Goal: Task Accomplishment & Management: Use online tool/utility

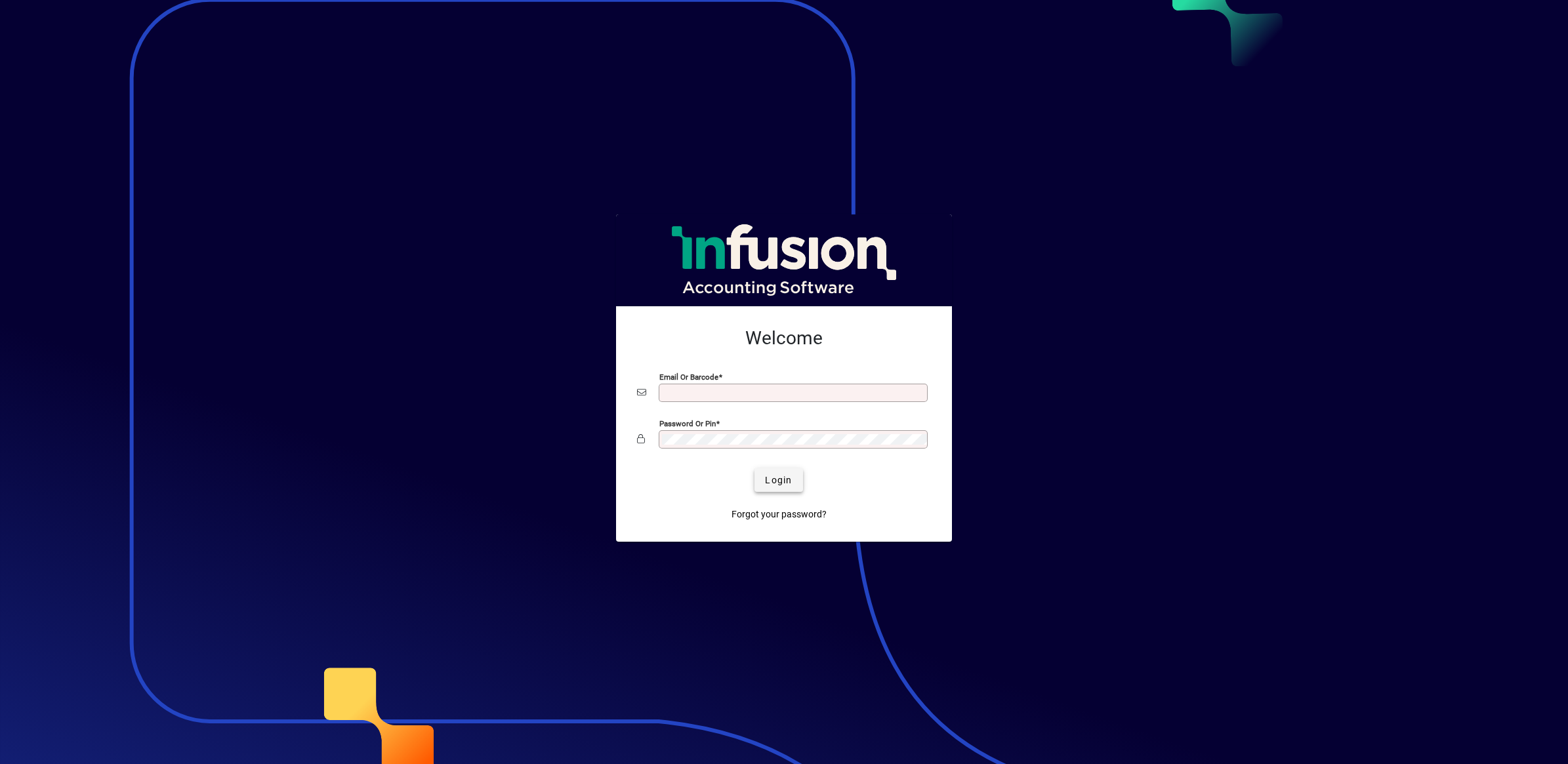
type input "**********"
click at [780, 476] on span "Login" at bounding box center [778, 480] width 27 height 14
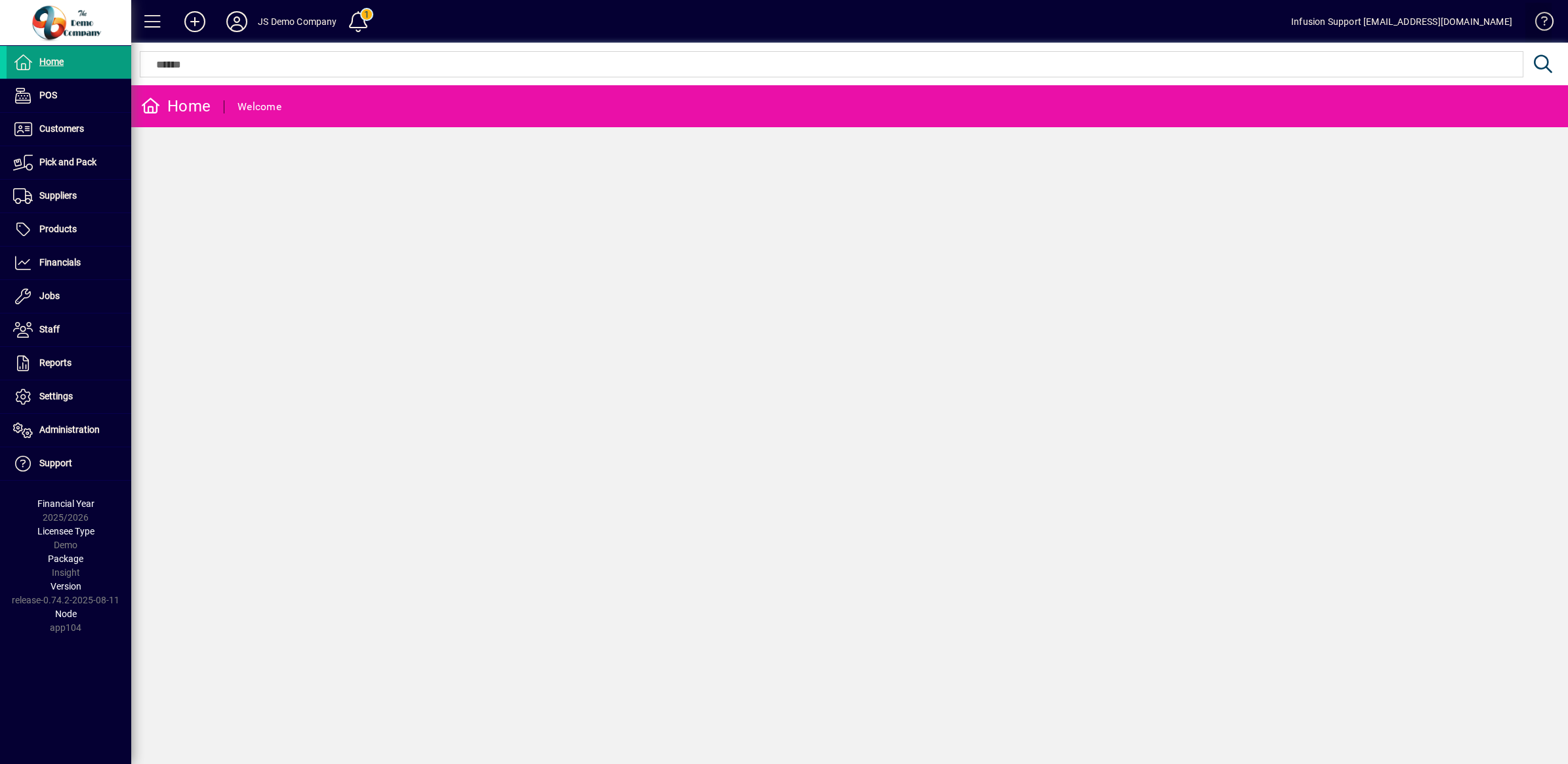
click at [1537, 18] on span at bounding box center [1538, 24] width 31 height 31
click at [56, 361] on span "Reports" at bounding box center [55, 362] width 32 height 10
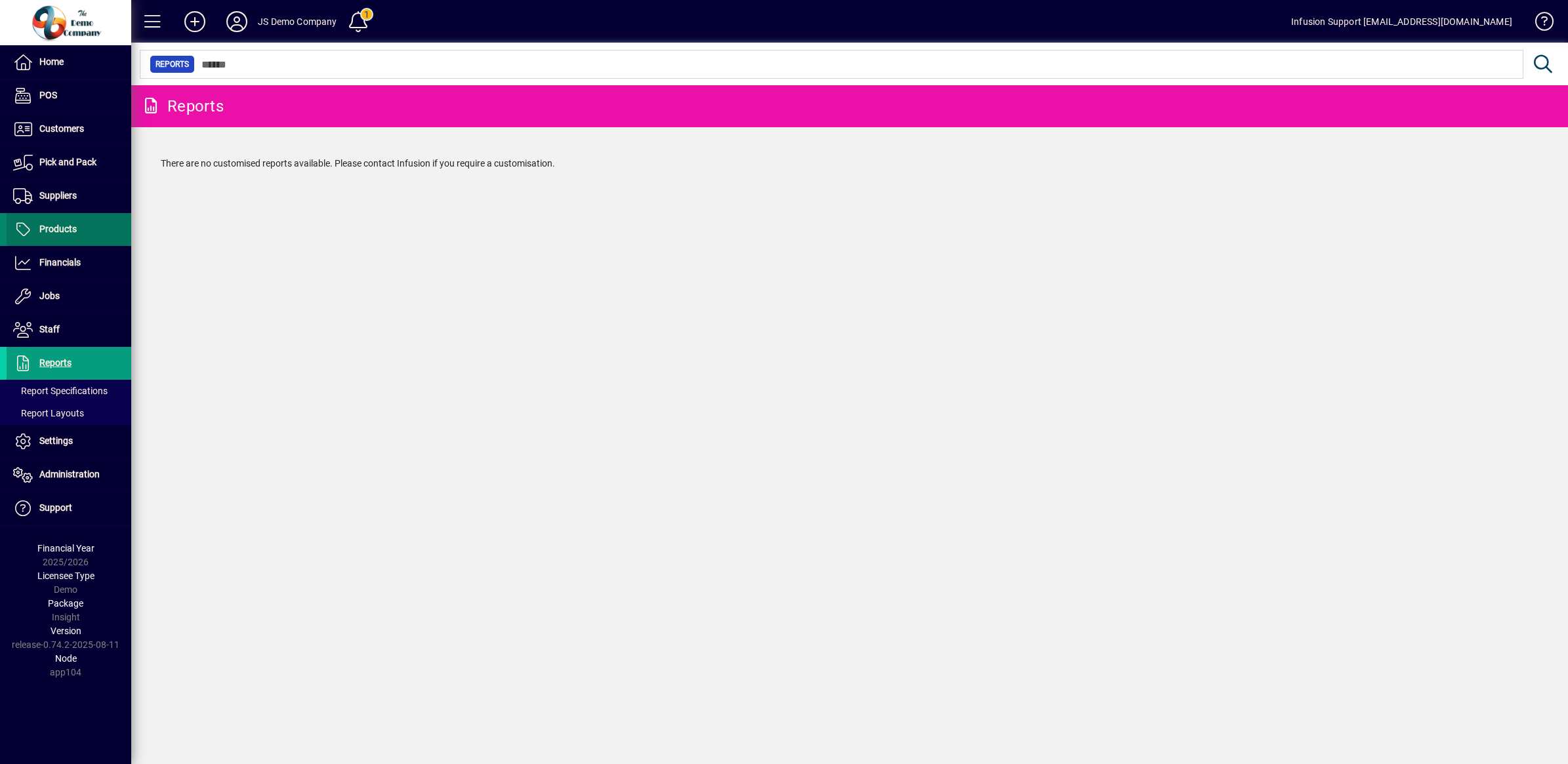
click at [44, 227] on span "Products" at bounding box center [57, 229] width 37 height 10
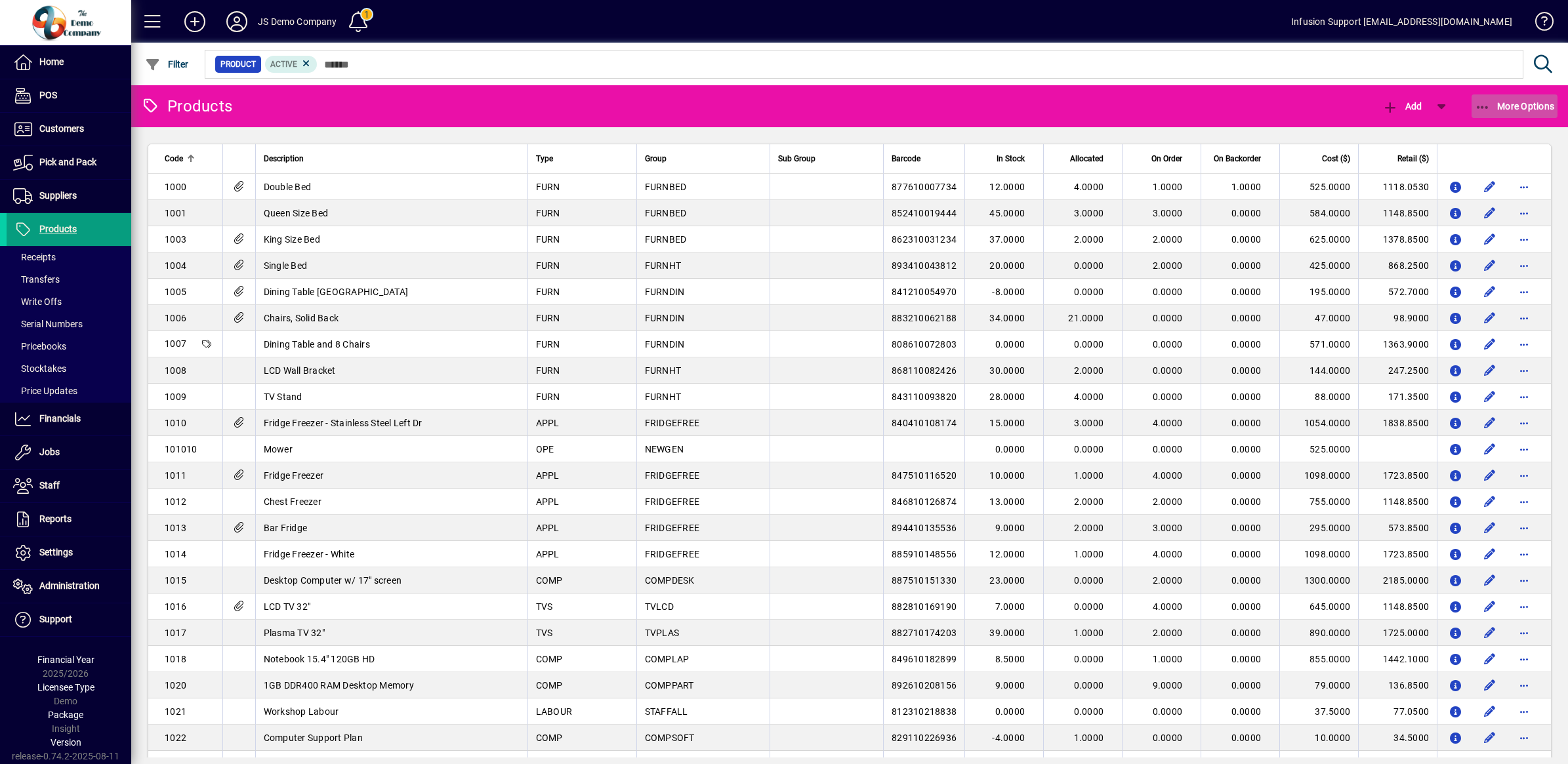
click at [1483, 106] on icon "button" at bounding box center [1483, 107] width 17 height 13
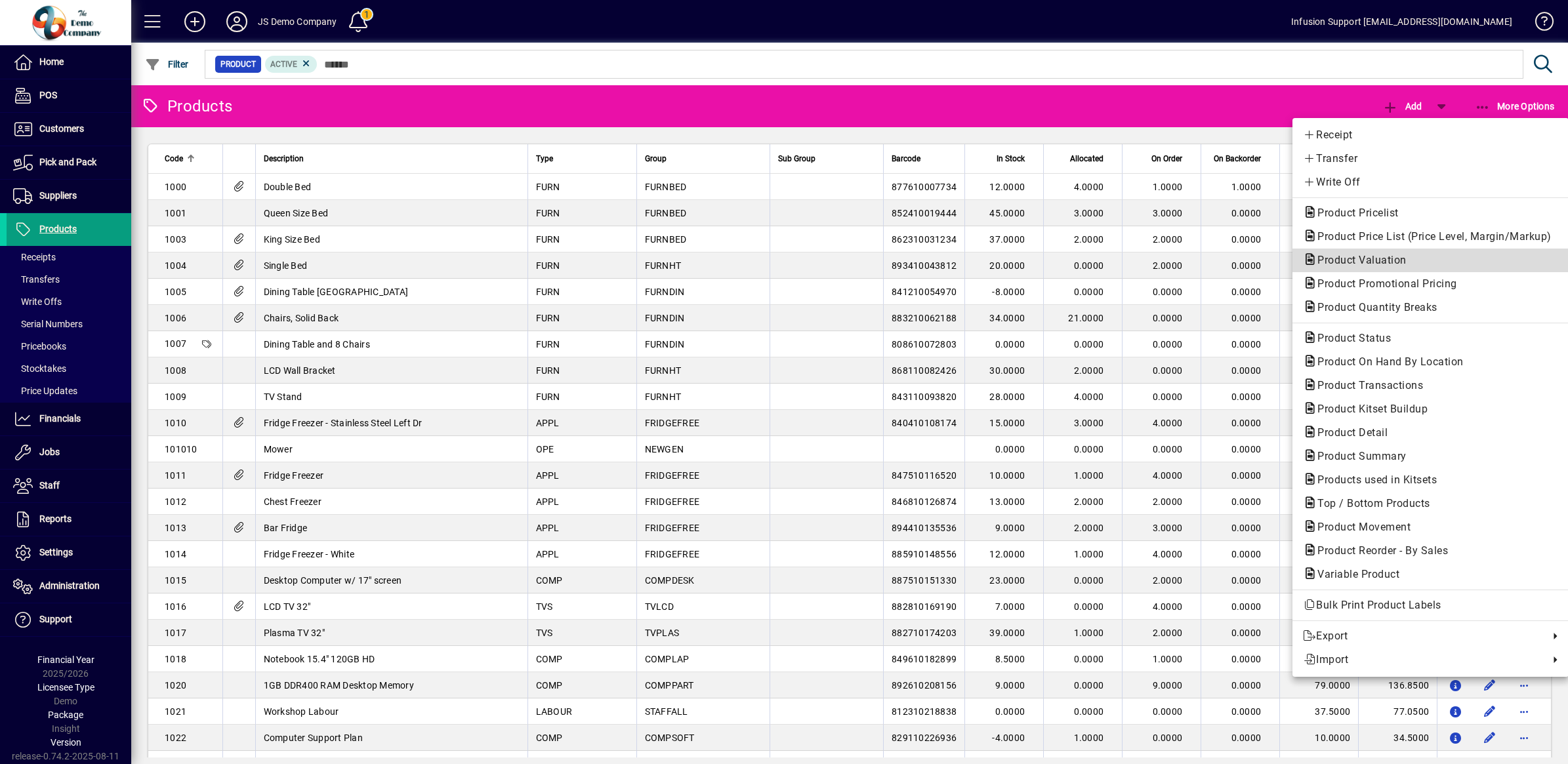
click at [1349, 259] on span "Product Valuation" at bounding box center [1358, 259] width 110 height 12
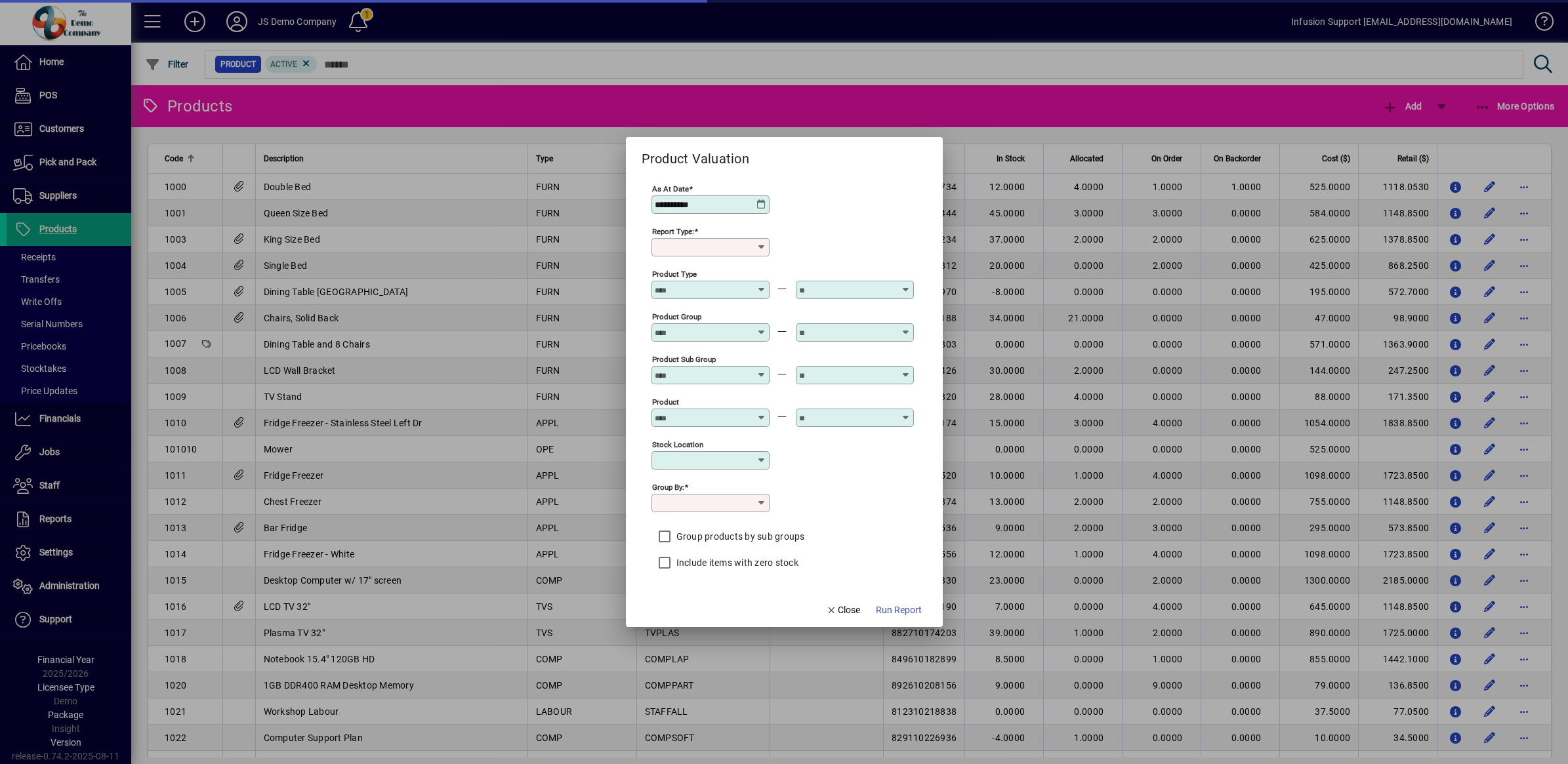
type input "******"
type input "**********"
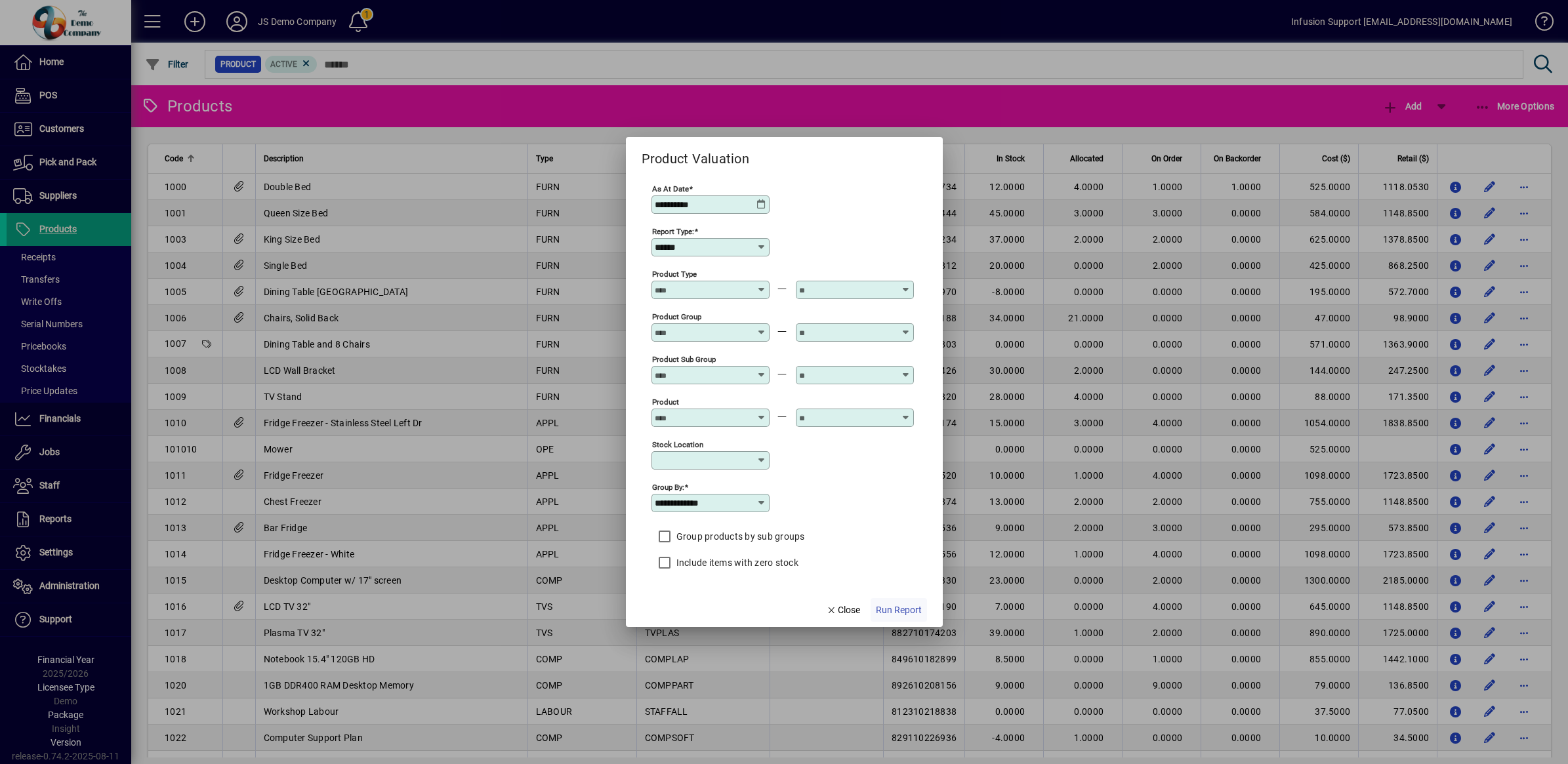
click at [892, 607] on span "Run Report" at bounding box center [898, 610] width 46 height 14
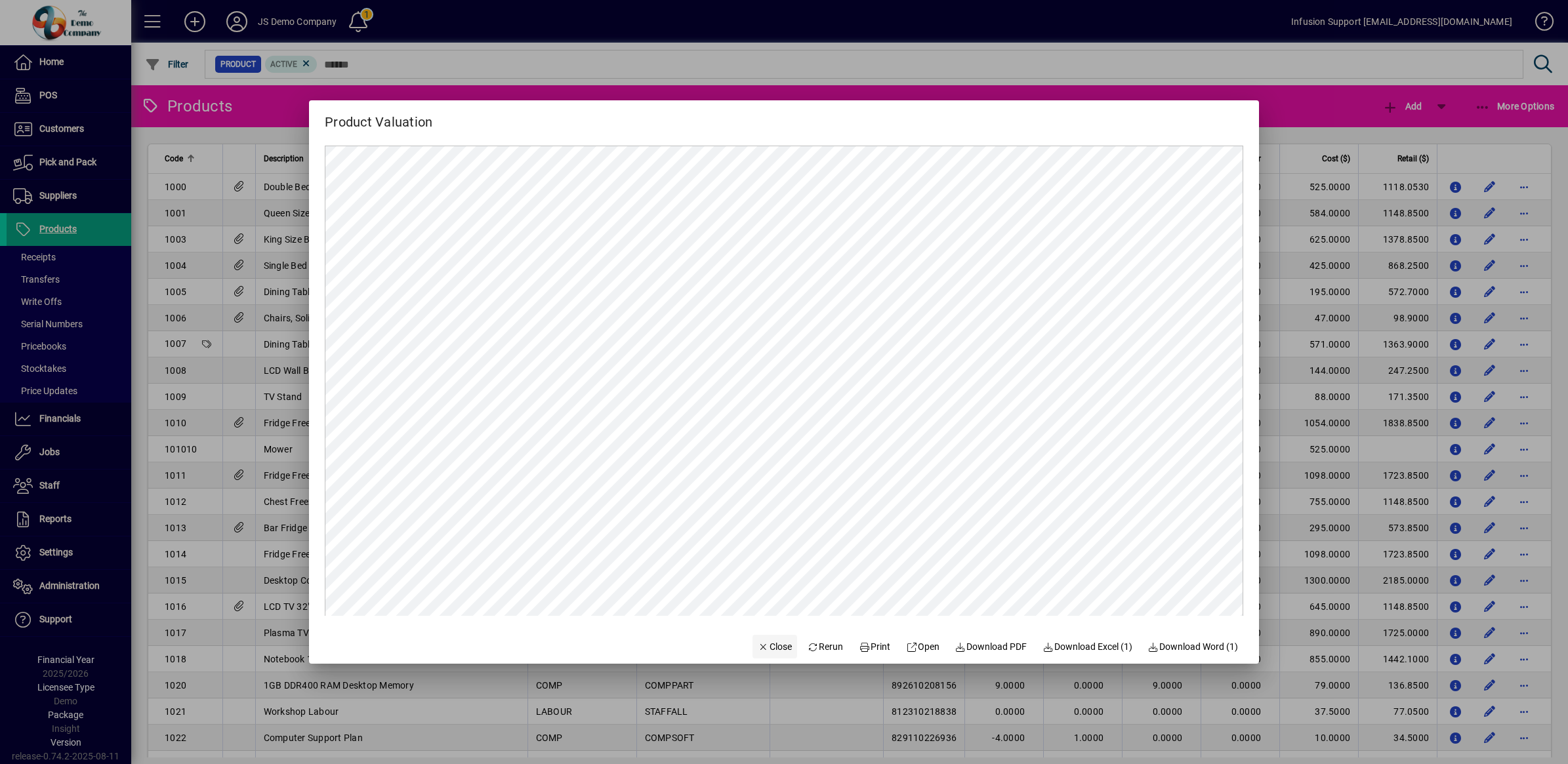
click at [758, 643] on icon "button" at bounding box center [764, 647] width 12 height 9
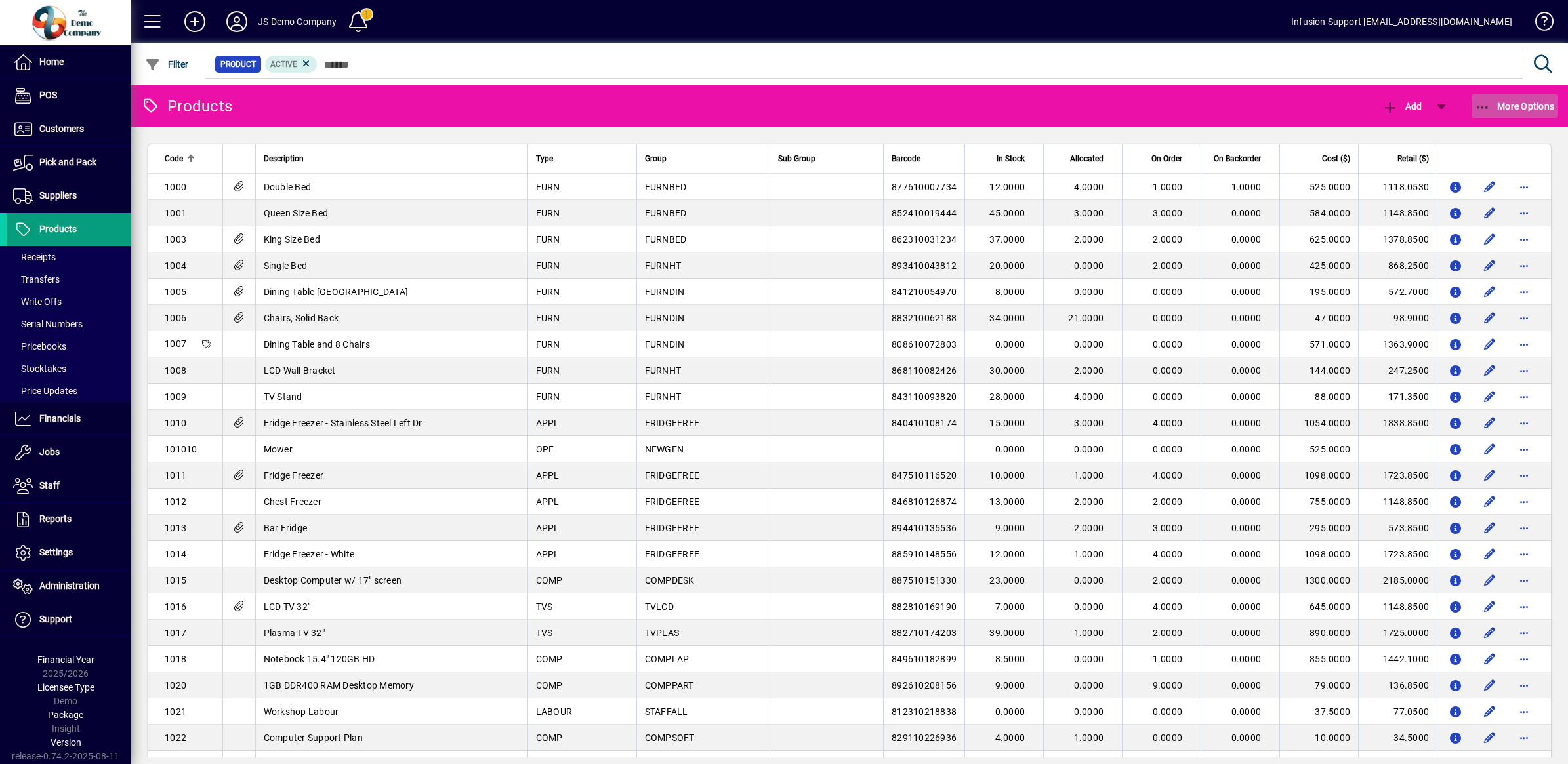
click at [1490, 105] on icon "button" at bounding box center [1483, 107] width 17 height 13
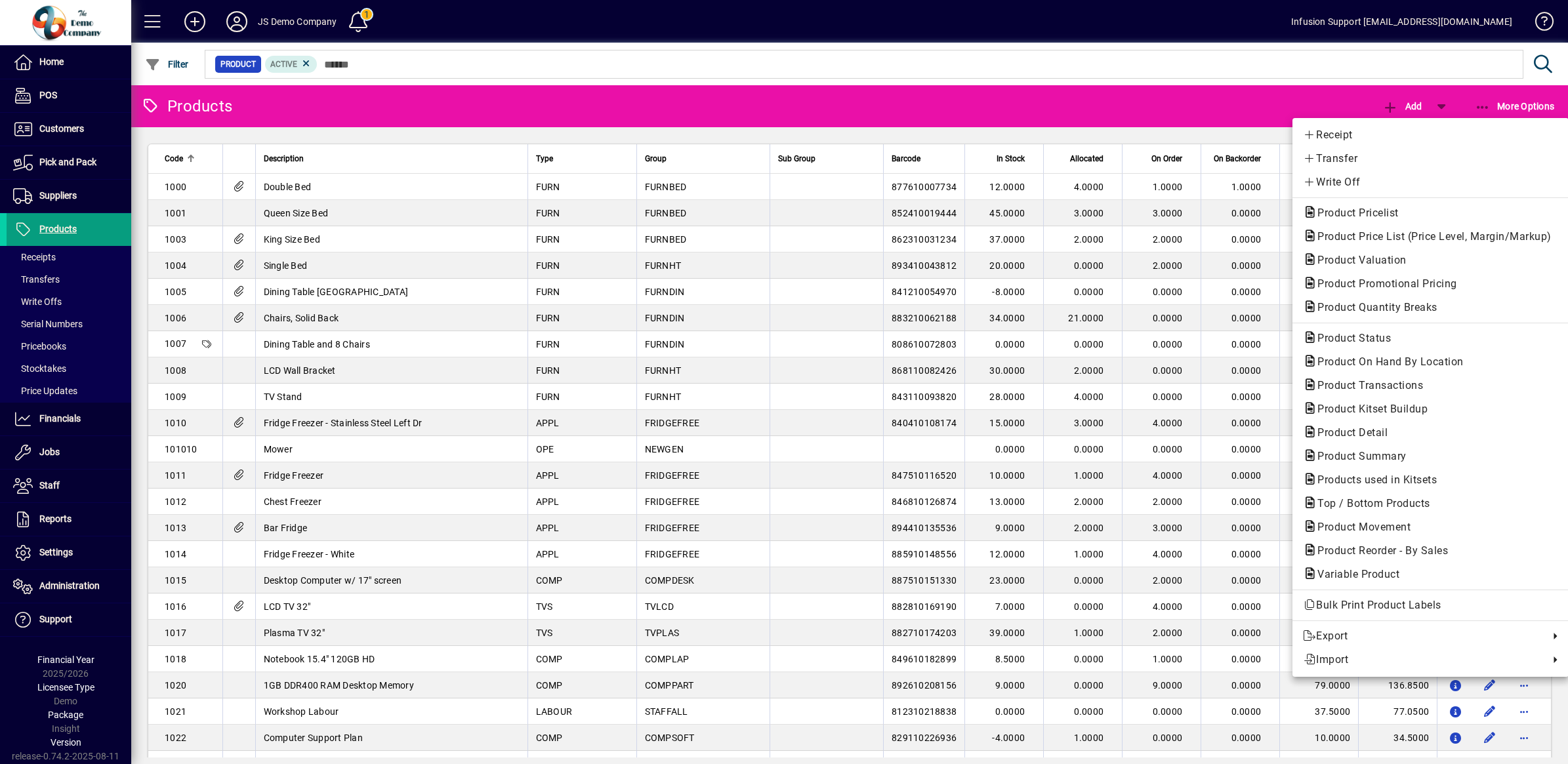
click at [227, 17] on div at bounding box center [784, 382] width 1568 height 764
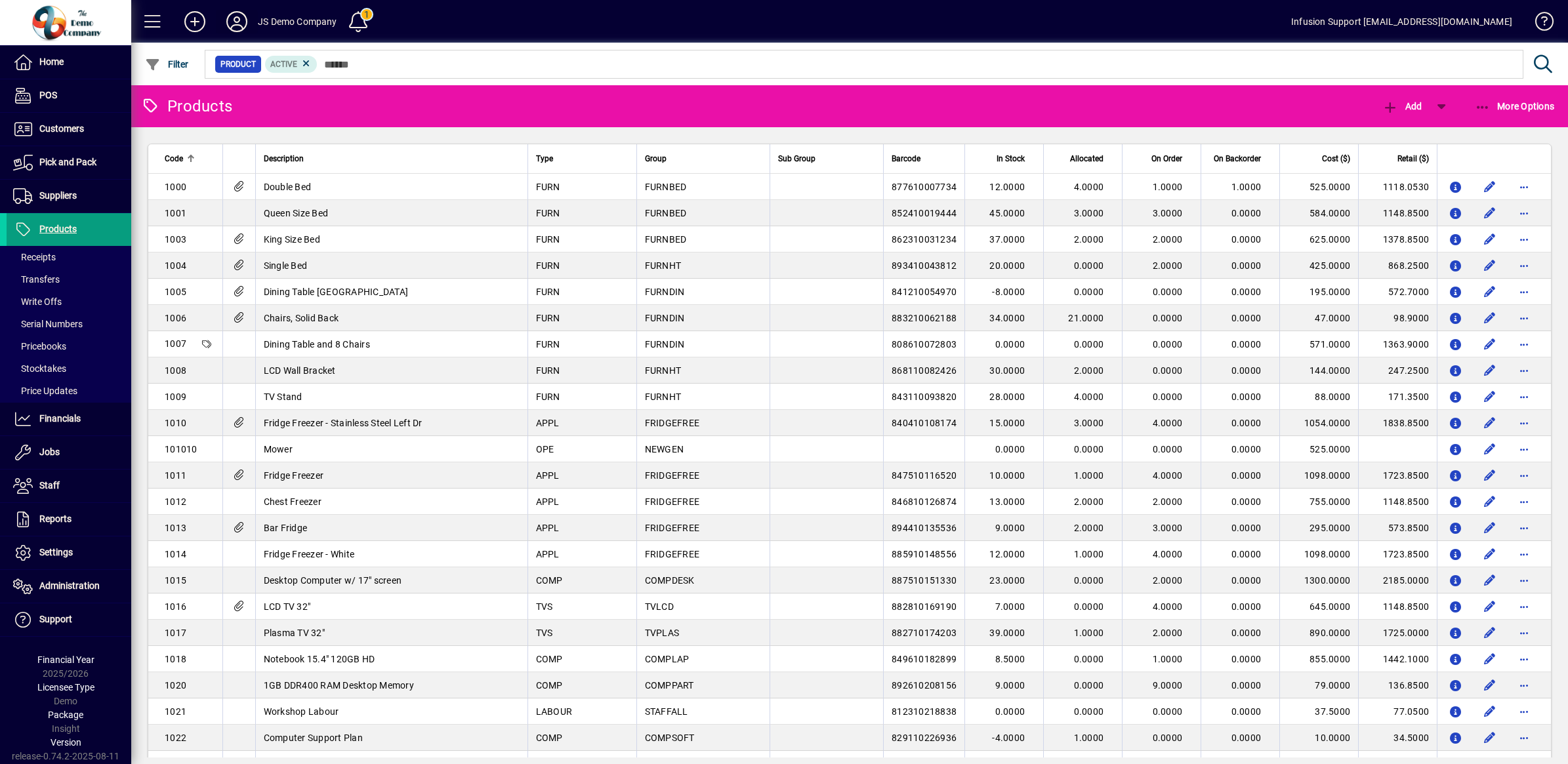
click at [235, 14] on icon at bounding box center [237, 21] width 26 height 21
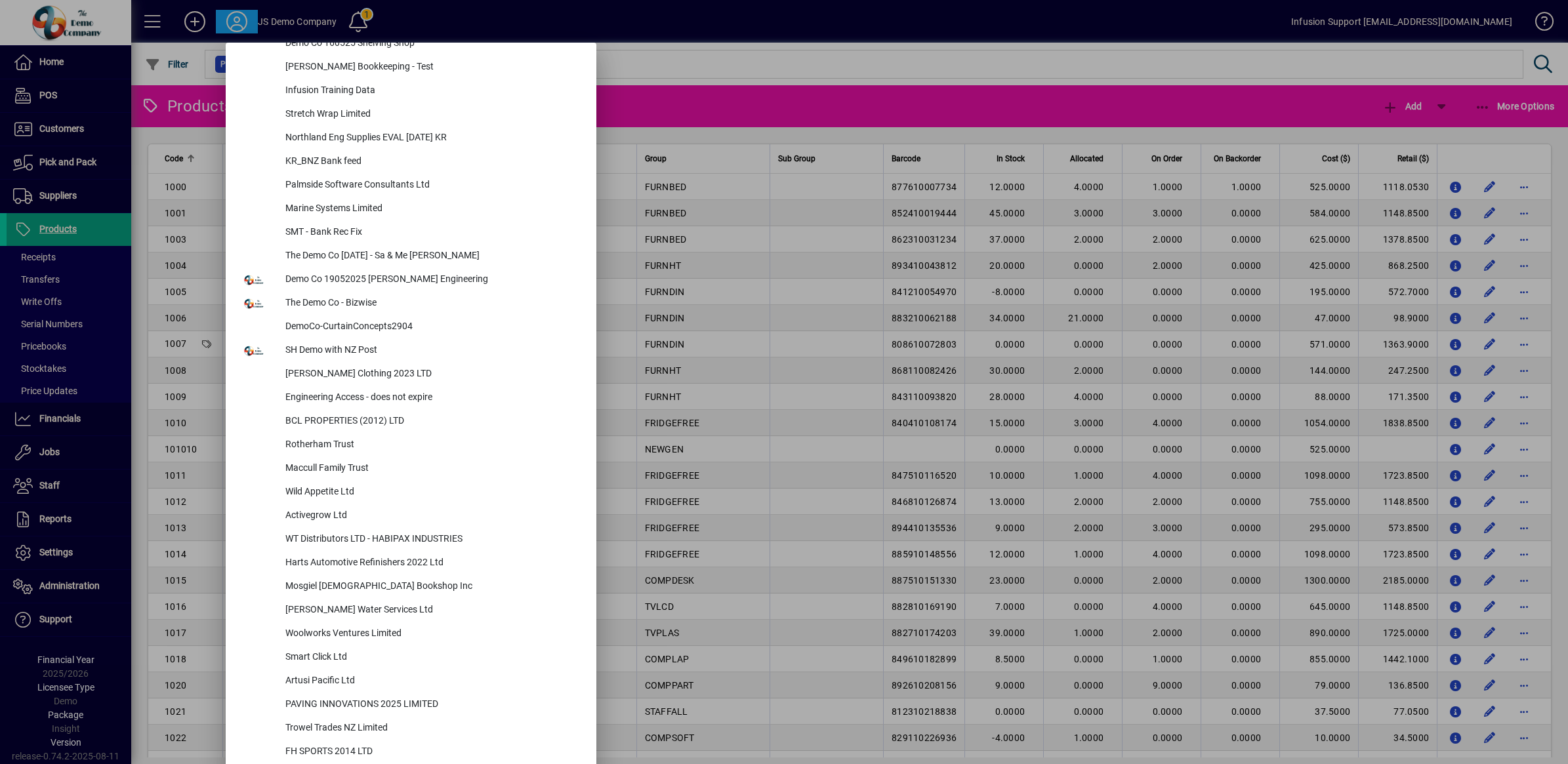
scroll to position [5554, 0]
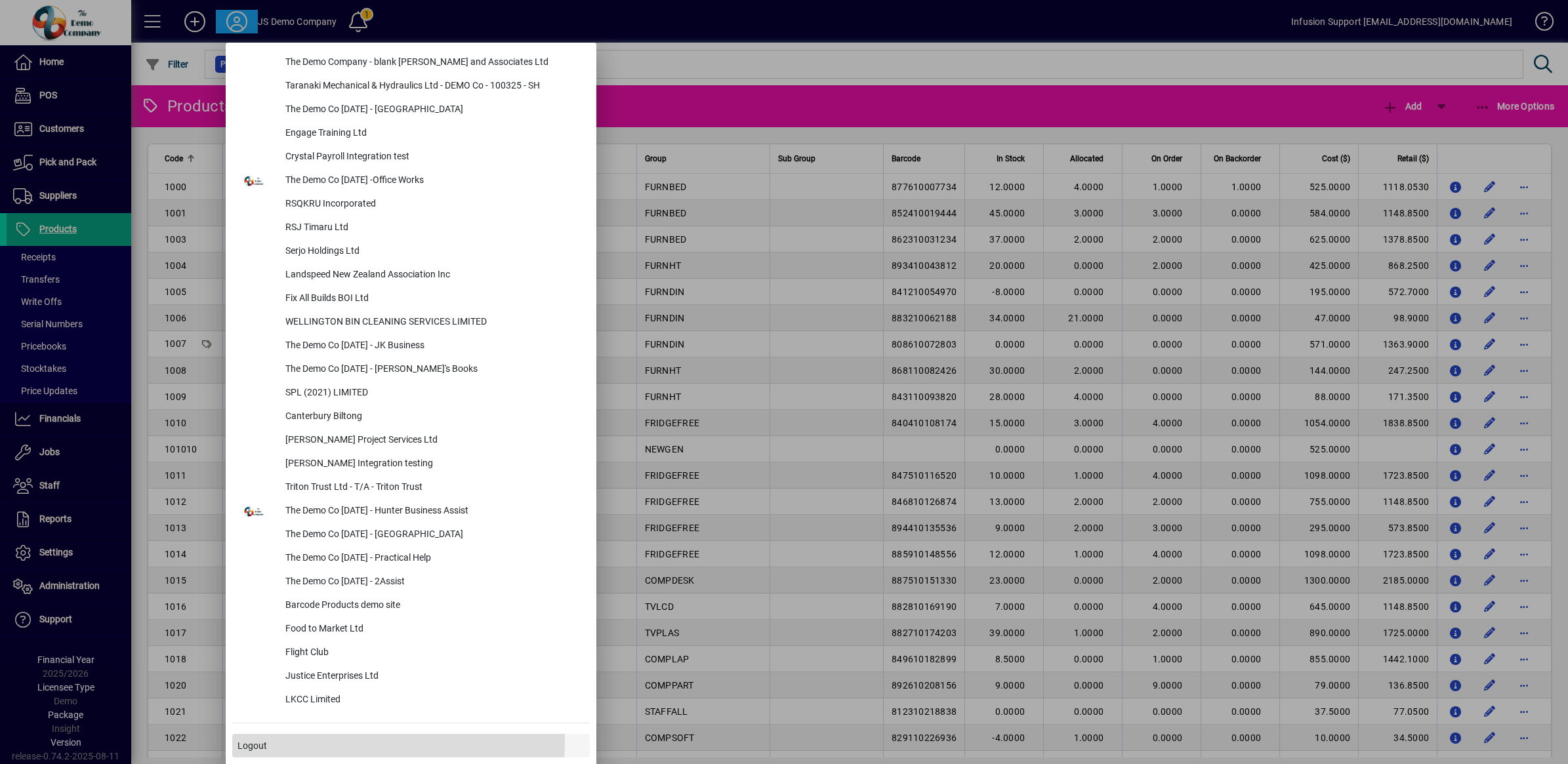
click at [251, 739] on span "Logout" at bounding box center [252, 746] width 30 height 14
